Goal: Task Accomplishment & Management: Manage account settings

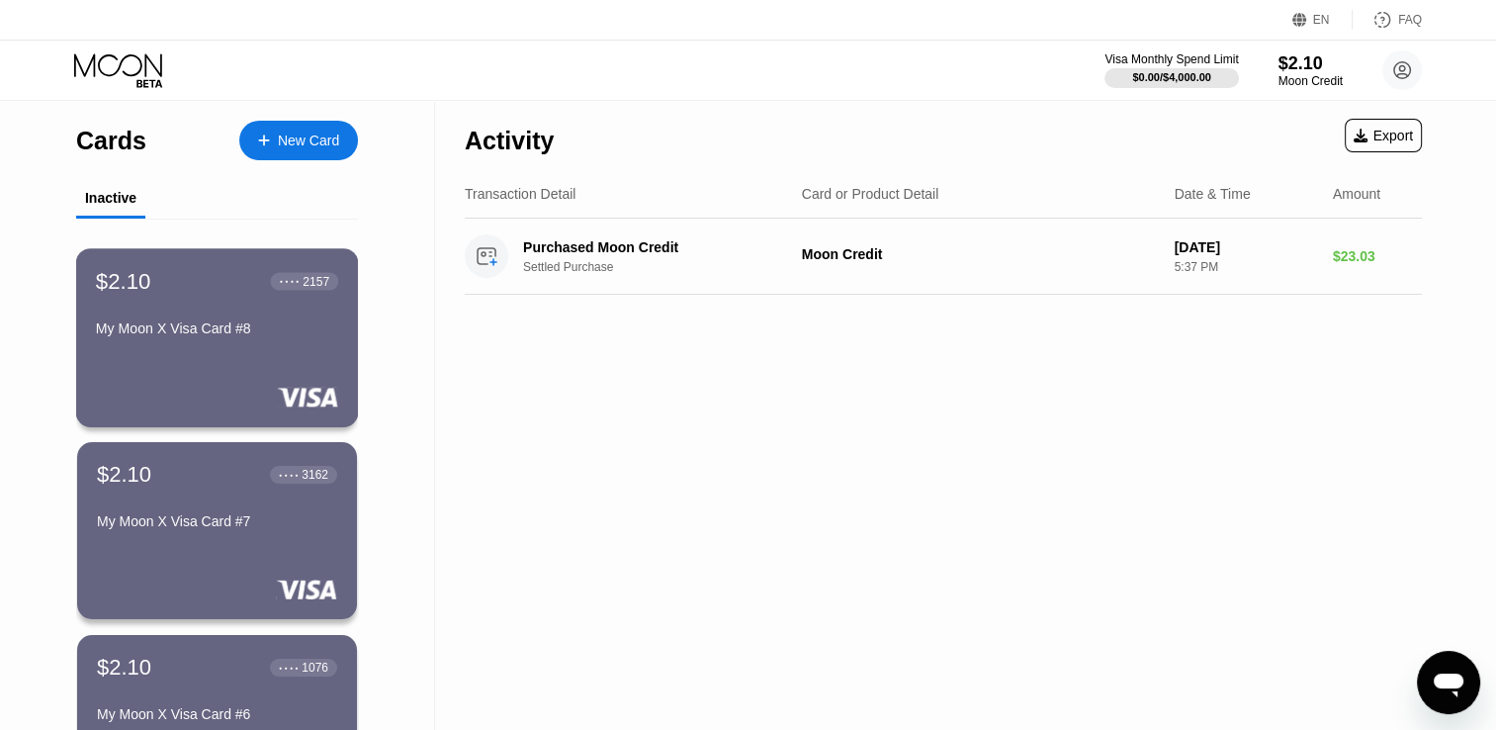
click at [172, 319] on div "$2.10 ● ● ● ● 2157 My Moon X Visa Card #8" at bounding box center [217, 306] width 242 height 76
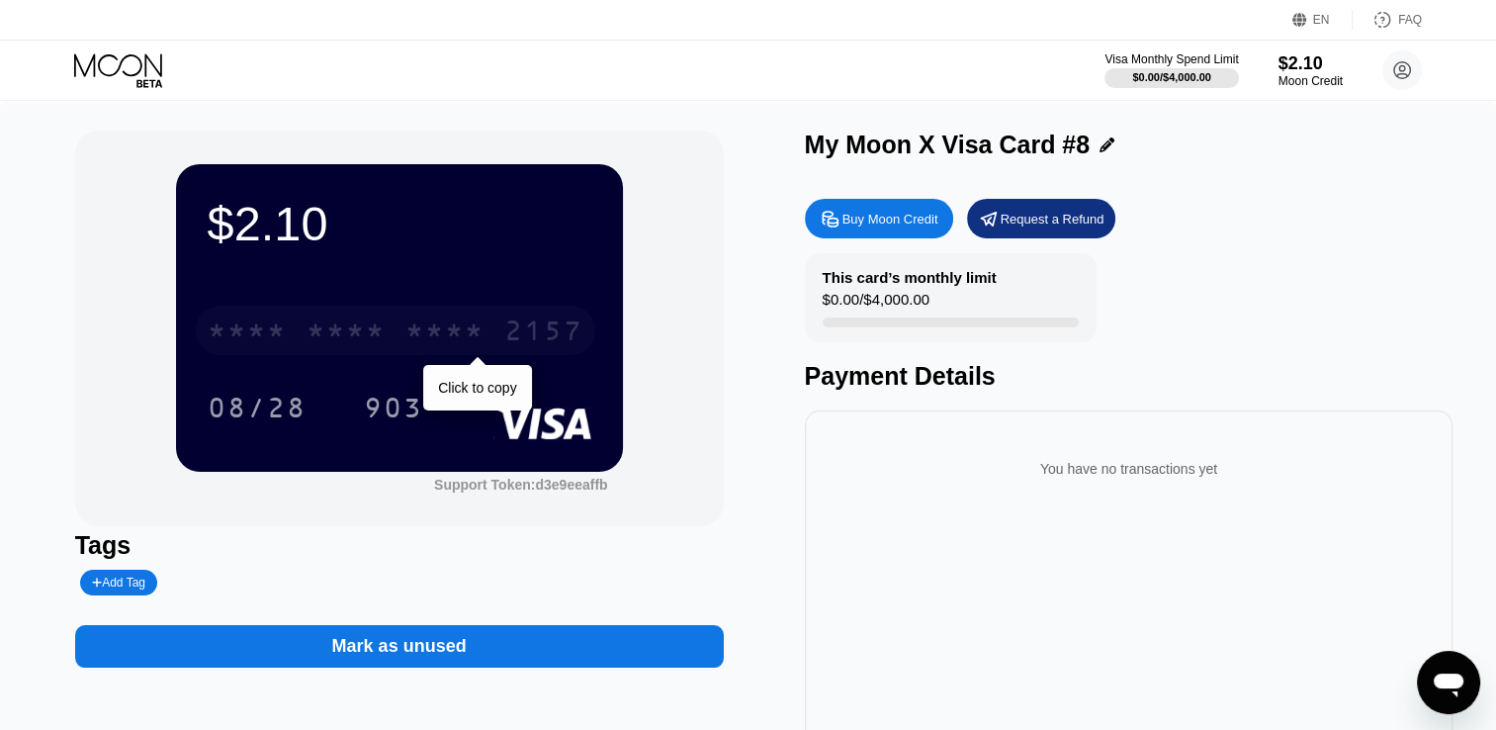
click at [499, 343] on div "* * * * * * * * * * * * 2157" at bounding box center [395, 330] width 399 height 49
